Goal: Task Accomplishment & Management: Manage account settings

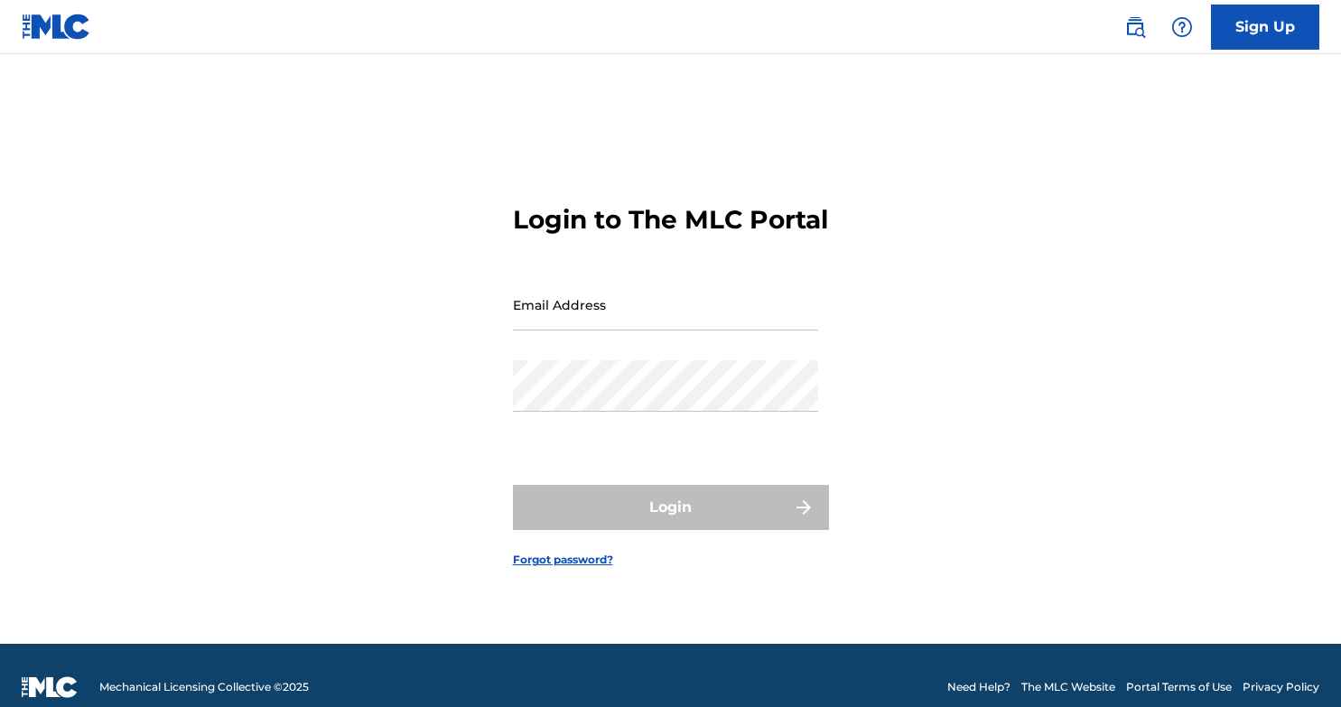
click at [549, 319] on input "Email Address" at bounding box center [665, 304] width 305 height 51
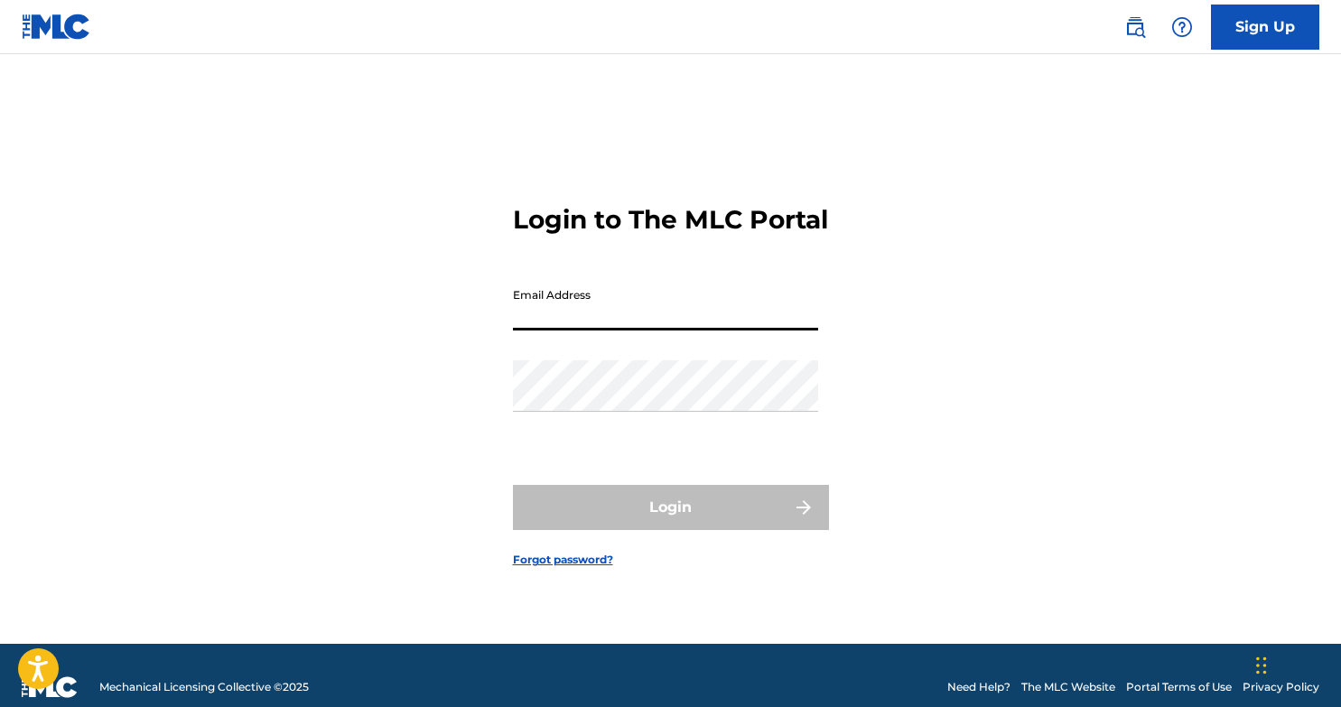
type input "b"
click at [652, 331] on input "Email Address" at bounding box center [665, 304] width 305 height 51
type input "[EMAIL_ADDRESS][DOMAIN_NAME]"
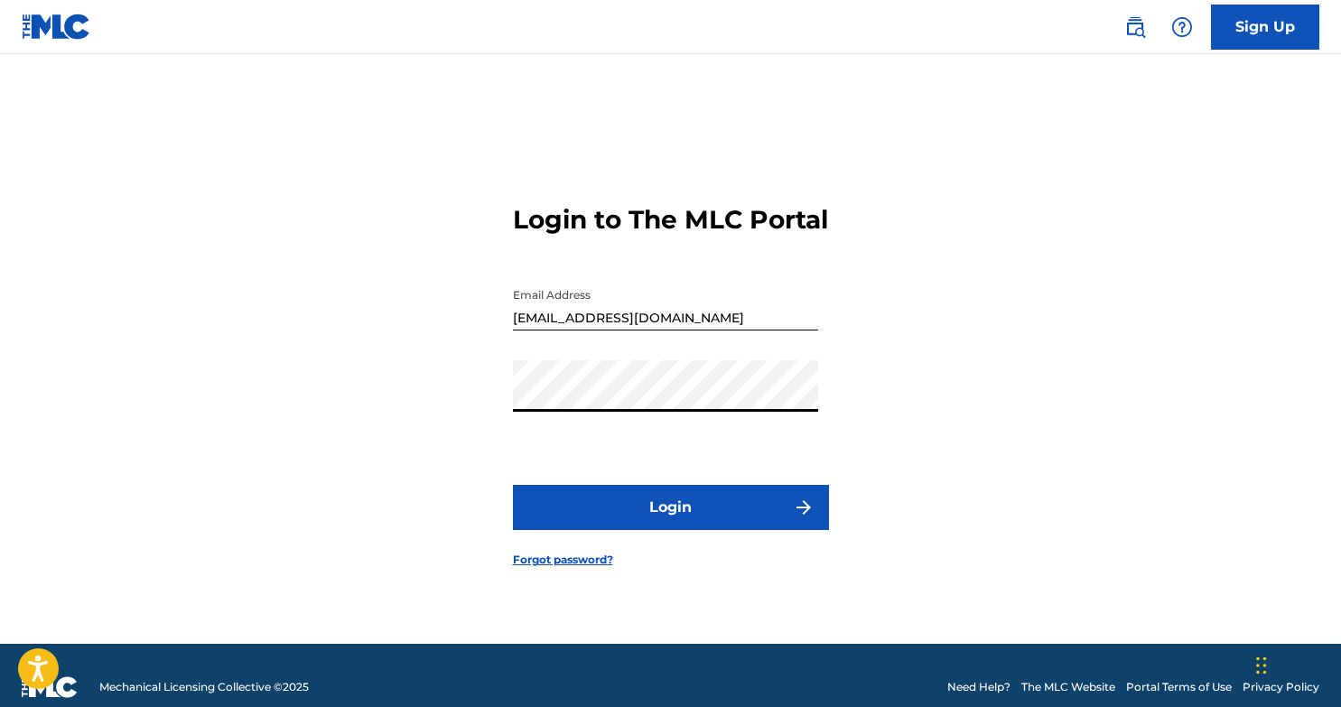
click at [739, 521] on button "Login" at bounding box center [671, 507] width 316 height 45
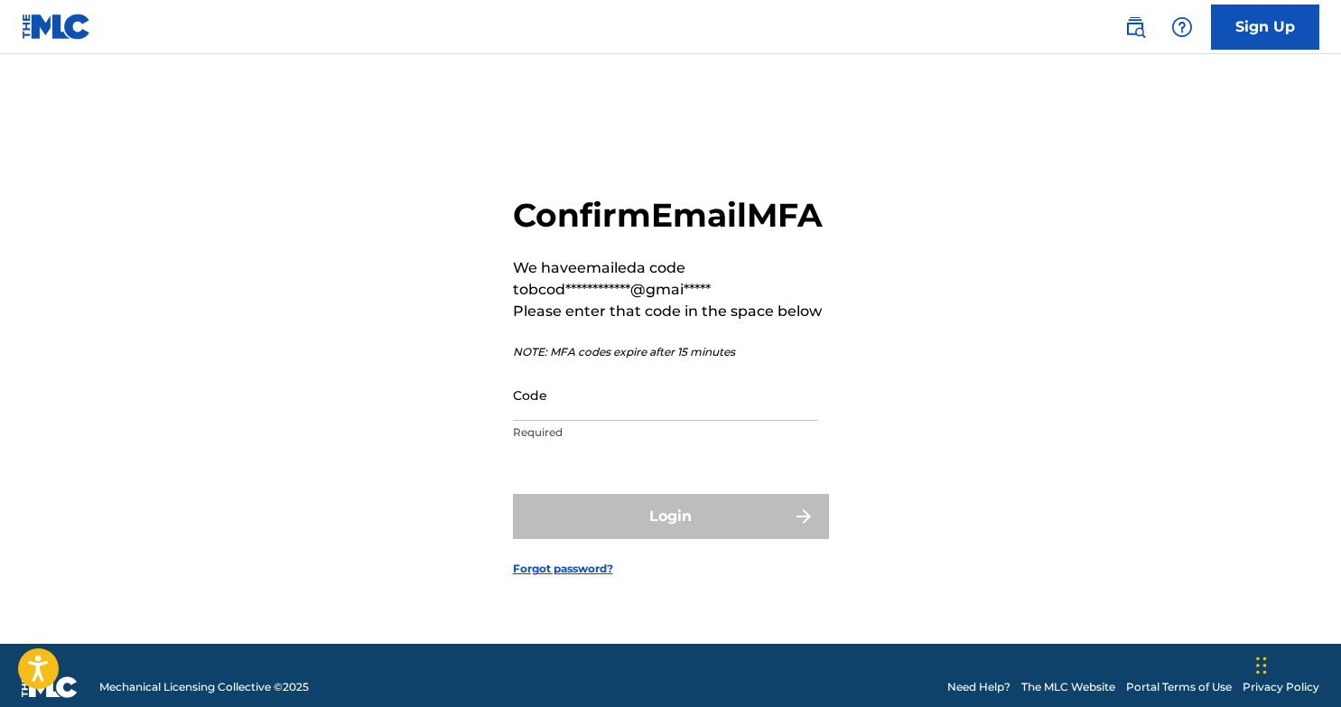
click at [638, 421] on input "Code" at bounding box center [665, 394] width 305 height 51
paste input "036031"
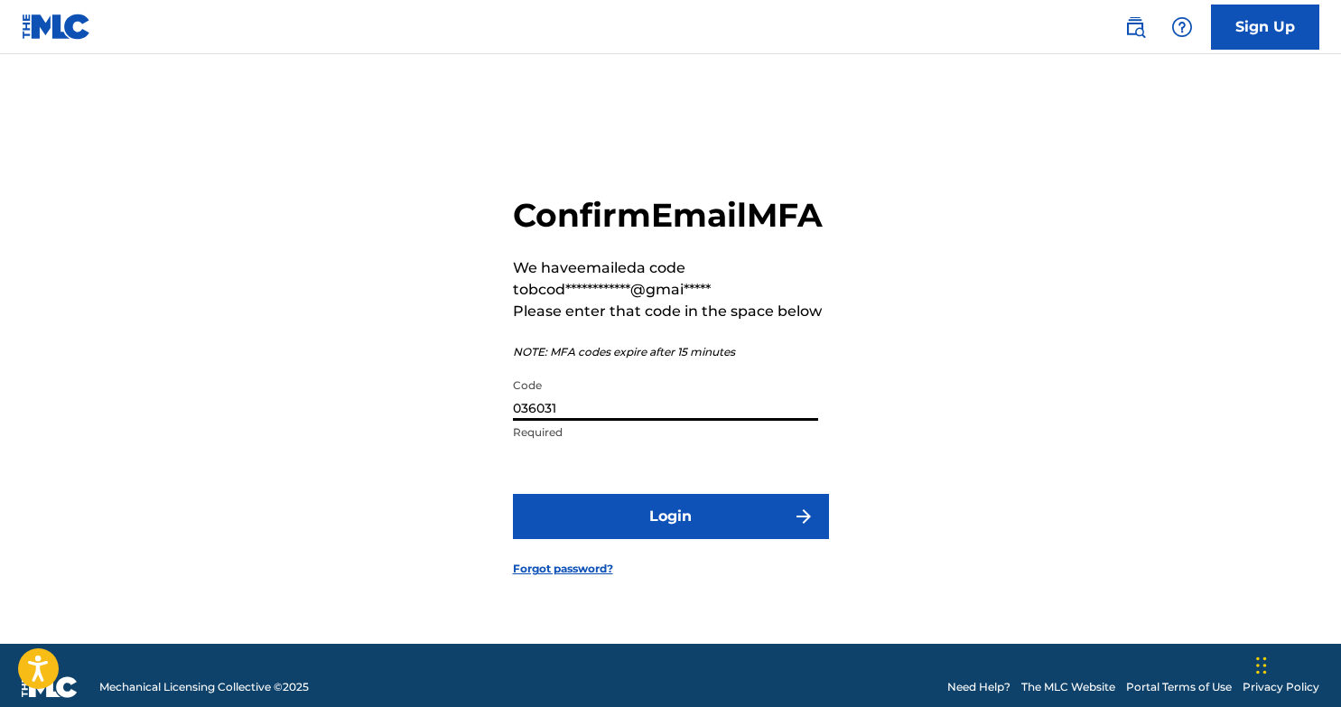
type input "036031"
click at [659, 525] on button "Login" at bounding box center [671, 516] width 316 height 45
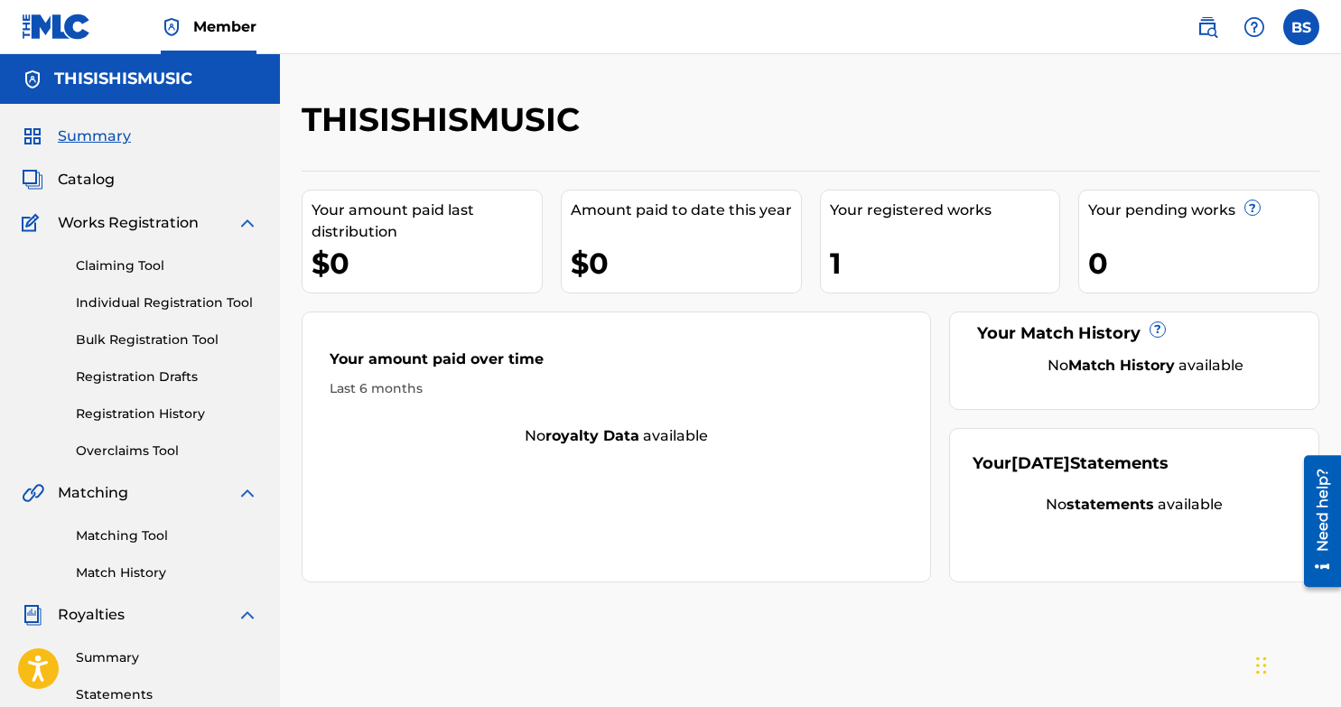
click at [934, 208] on div "Your registered works" at bounding box center [945, 211] width 230 height 22
click at [934, 238] on div "Your registered works 1" at bounding box center [940, 242] width 241 height 104
click at [775, 164] on div "THISISHISMUSIC Your amount paid last distribution $0 Amount paid to date this y…" at bounding box center [811, 340] width 1018 height 483
click at [142, 271] on link "Claiming Tool" at bounding box center [167, 266] width 182 height 19
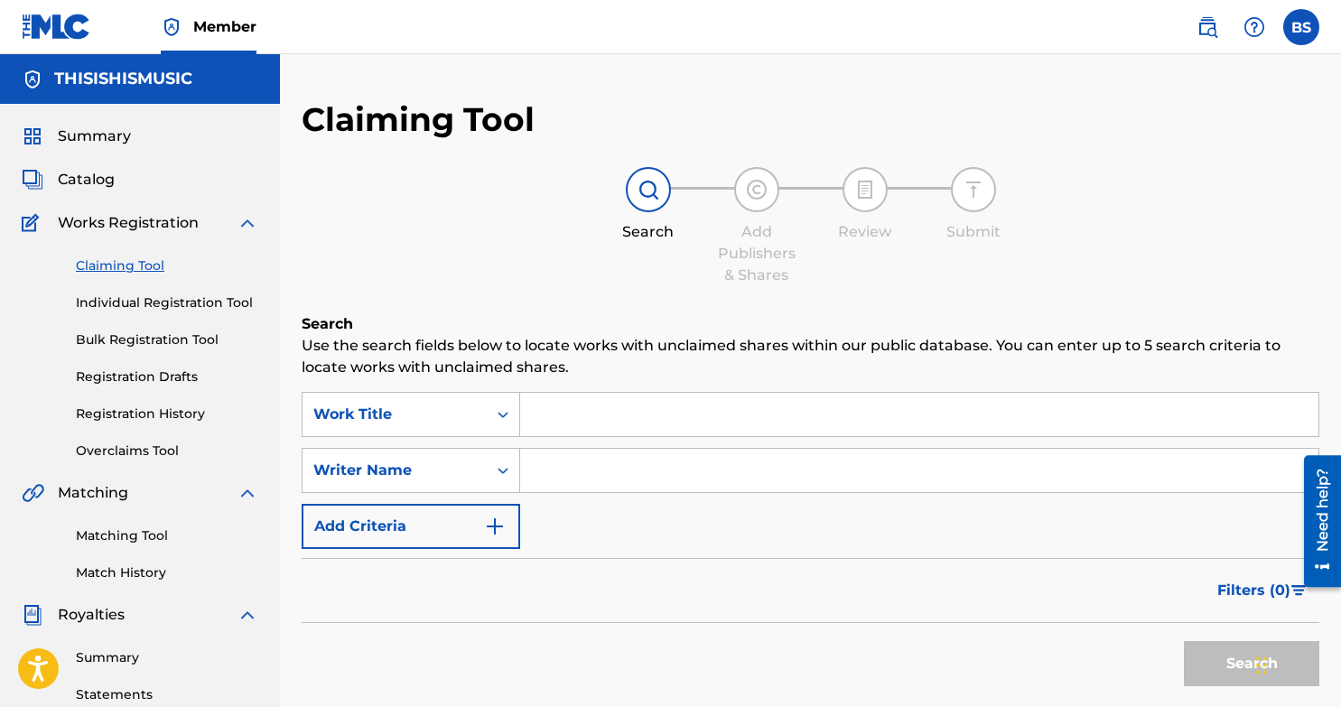
click at [130, 453] on link "Overclaims Tool" at bounding box center [167, 451] width 182 height 19
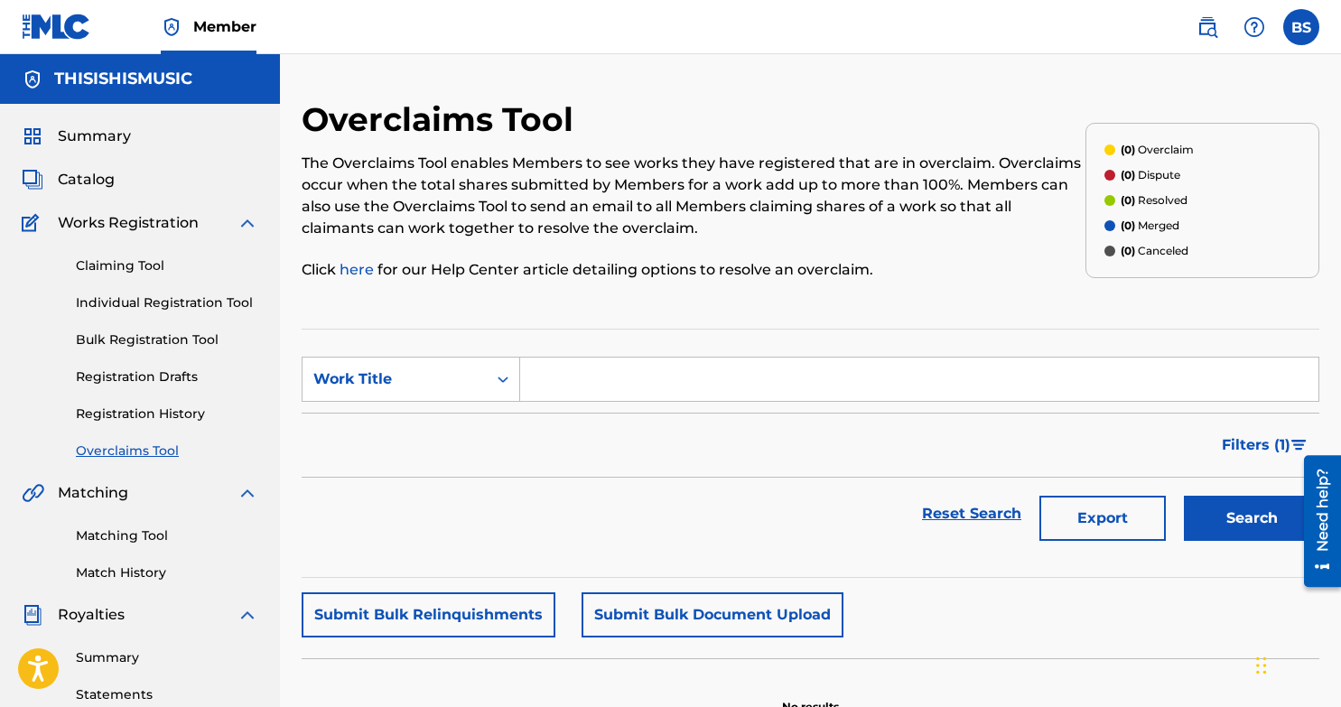
click at [133, 414] on link "Registration History" at bounding box center [167, 414] width 182 height 19
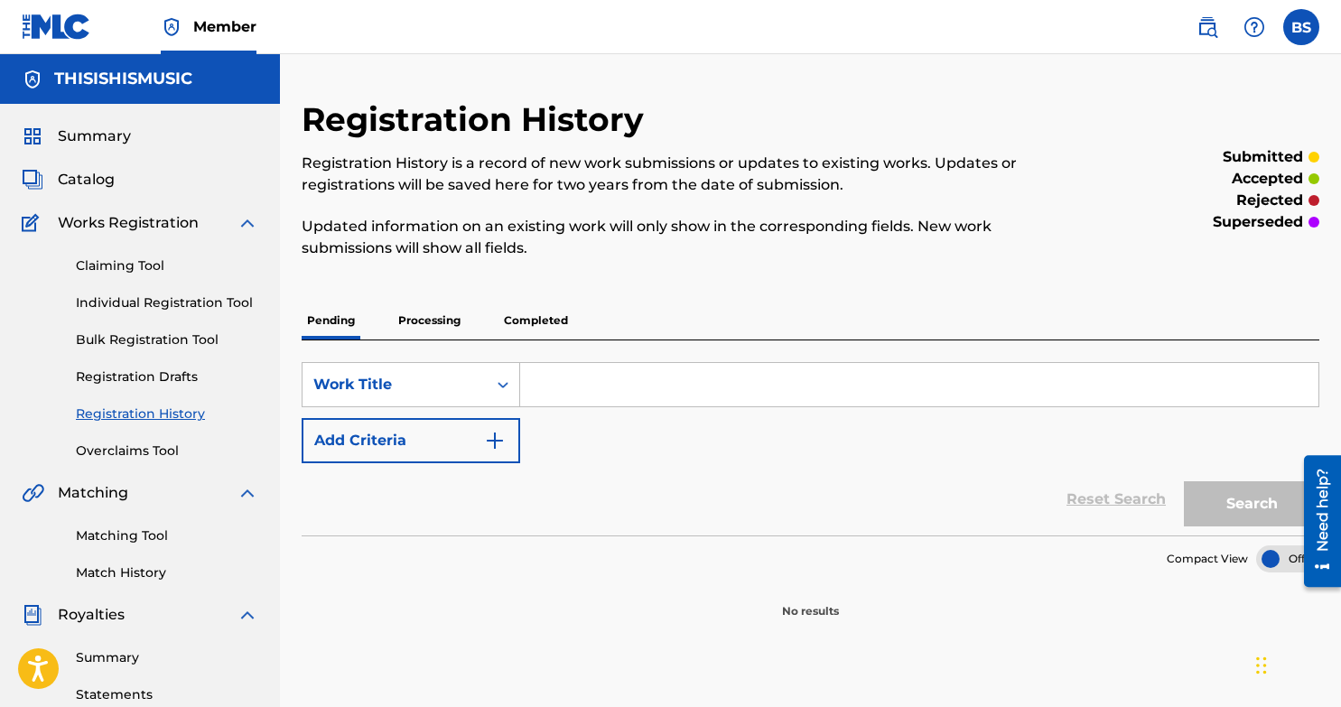
click at [432, 327] on p "Processing" at bounding box center [429, 321] width 73 height 38
click at [538, 315] on p "Completed" at bounding box center [536, 321] width 75 height 38
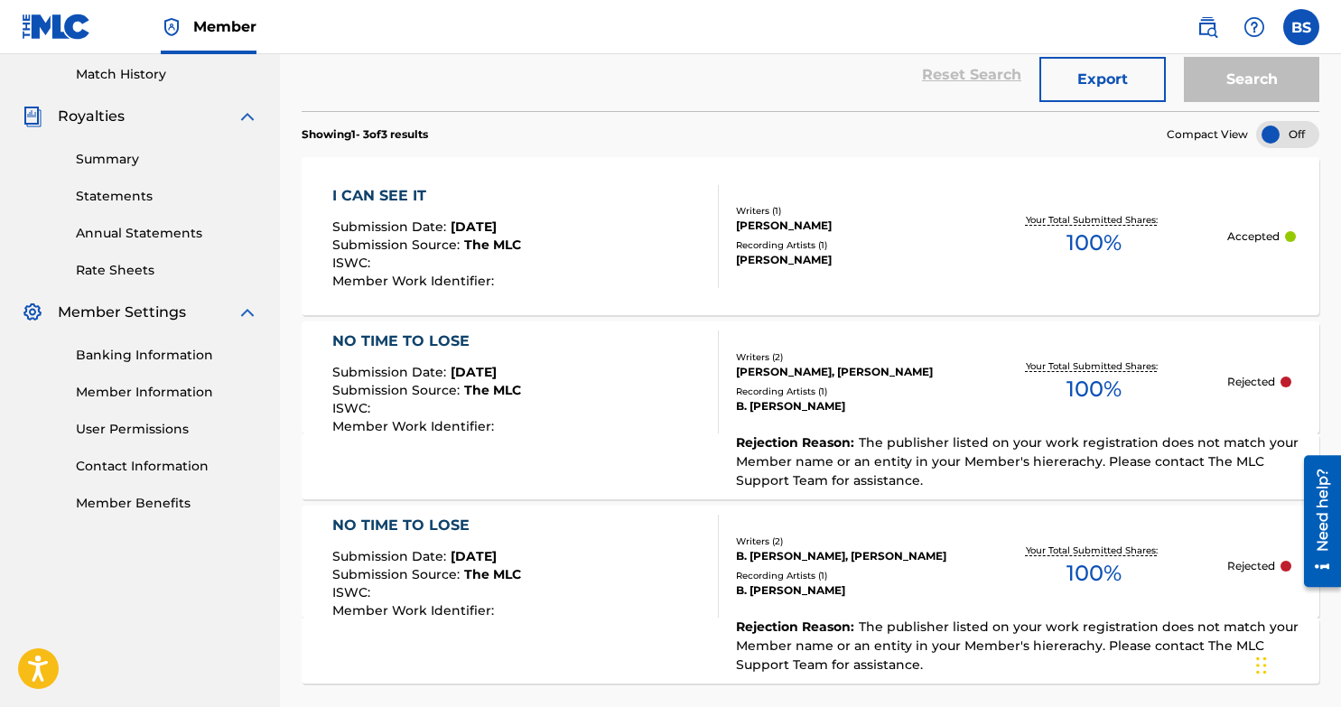
scroll to position [495, 0]
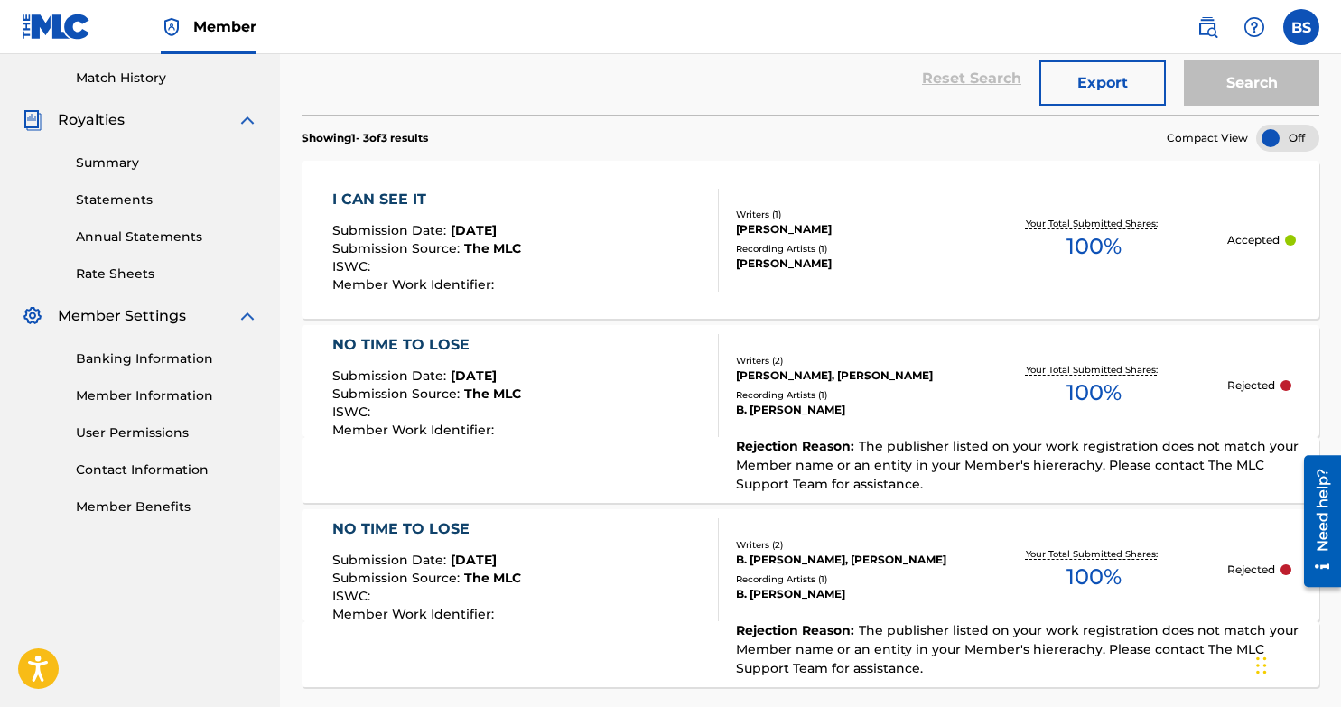
click at [620, 223] on div "I CAN SEE IT Submission Date : [DATE] Submission Source : The MLC ISWC : Member…" at bounding box center [525, 240] width 387 height 103
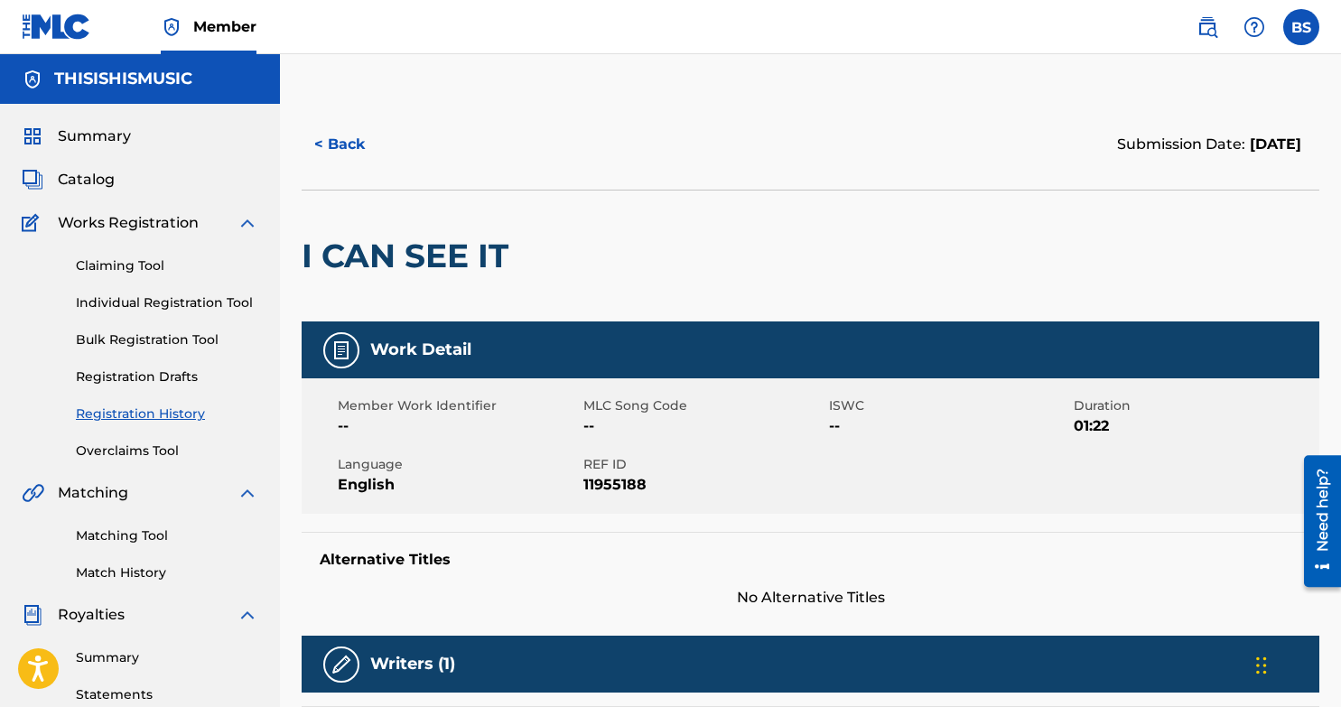
click at [359, 140] on button "< Back" at bounding box center [356, 144] width 108 height 45
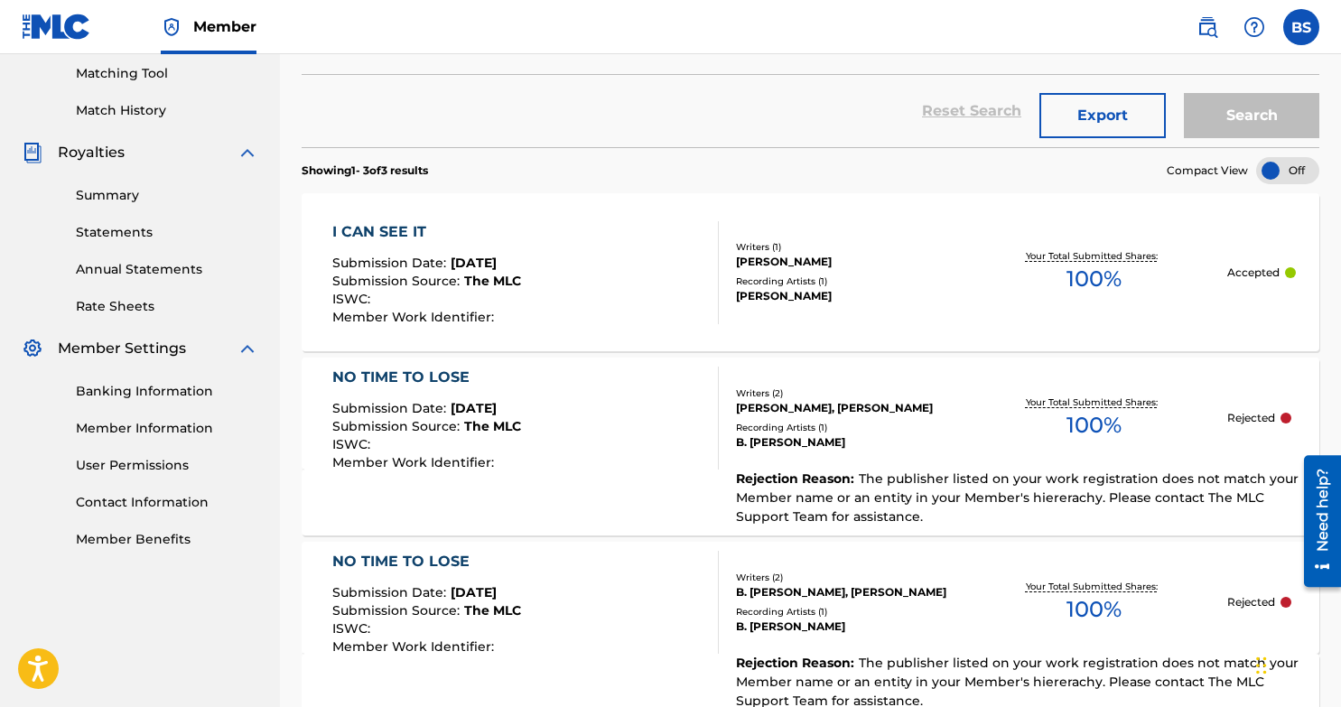
scroll to position [451, 0]
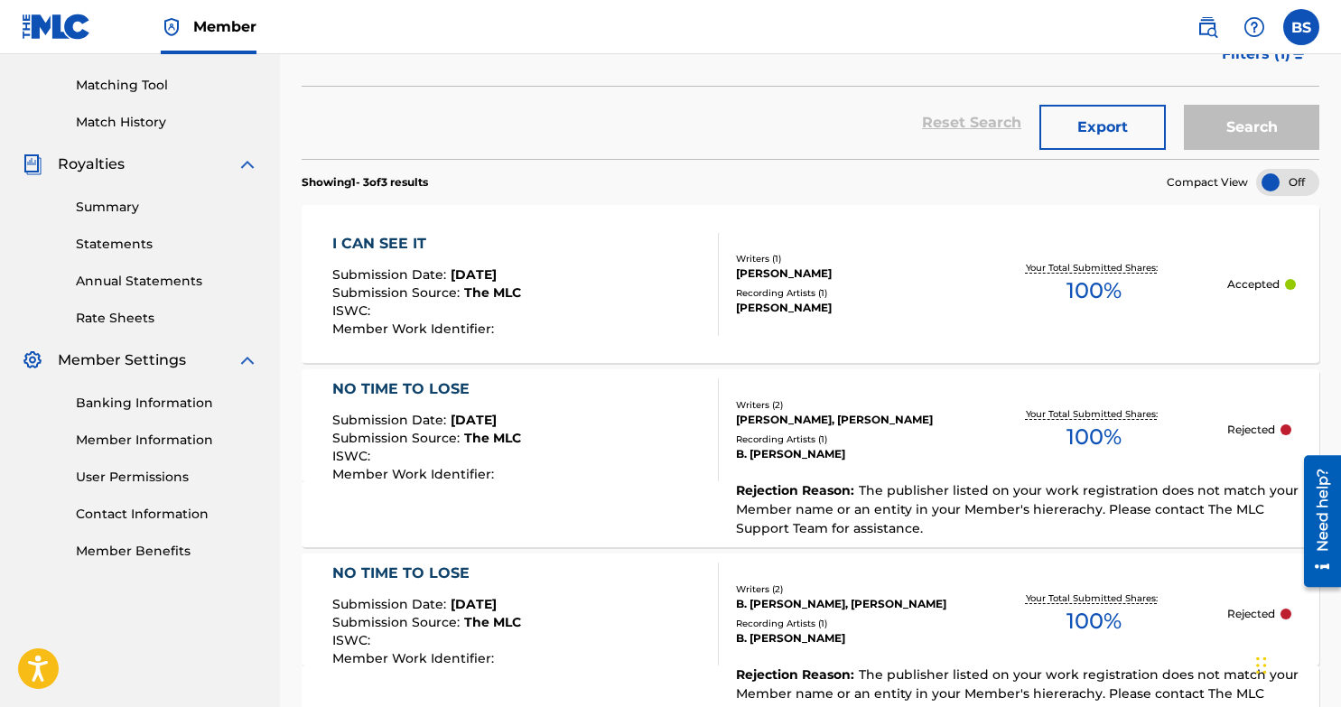
click at [814, 301] on div "[PERSON_NAME]" at bounding box center [848, 308] width 225 height 16
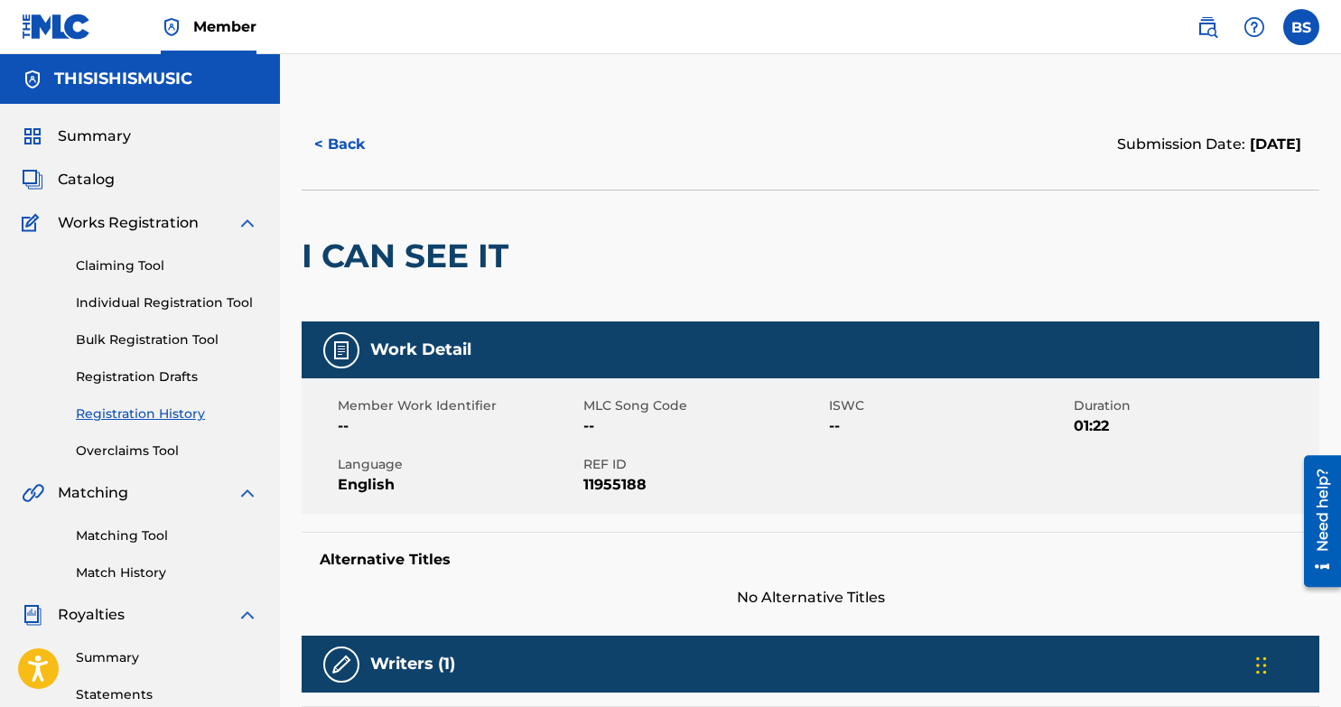
click at [138, 145] on div "Summary" at bounding box center [140, 137] width 237 height 22
click at [119, 141] on span "Summary" at bounding box center [94, 137] width 73 height 22
